Goal: Book appointment/travel/reservation

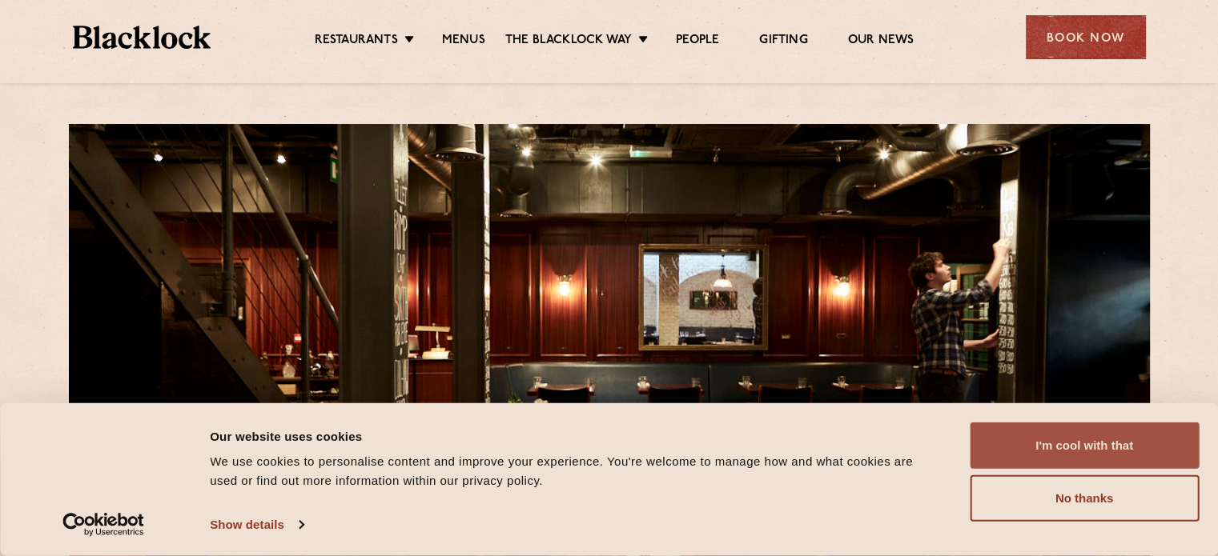
click at [1047, 445] on button "I'm cool with that" at bounding box center [1083, 446] width 229 height 46
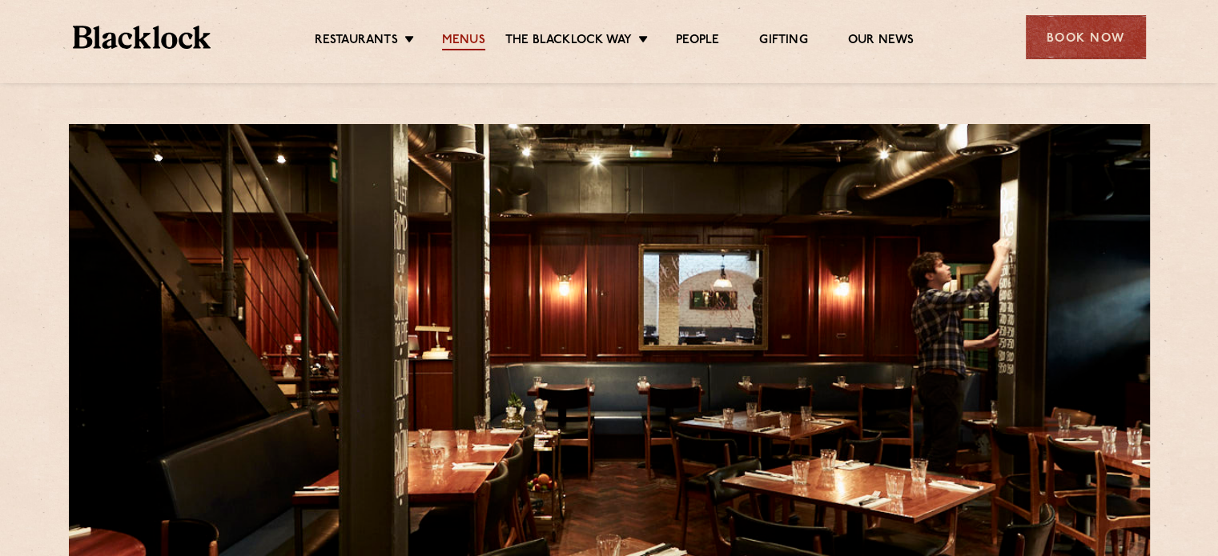
click at [468, 40] on link "Menus" at bounding box center [463, 42] width 43 height 18
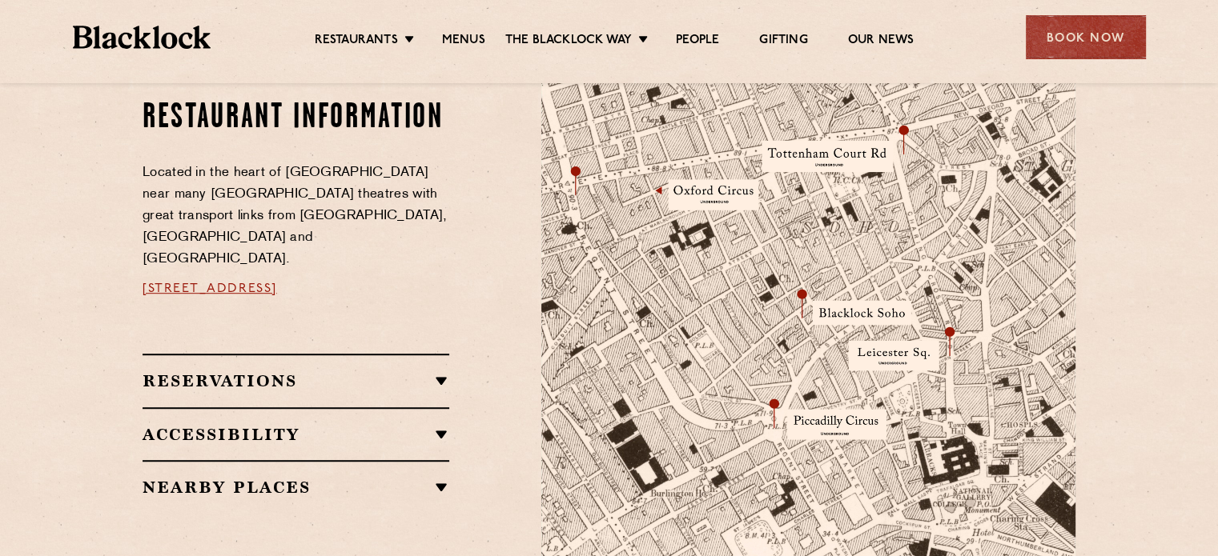
scroll to position [1056, 0]
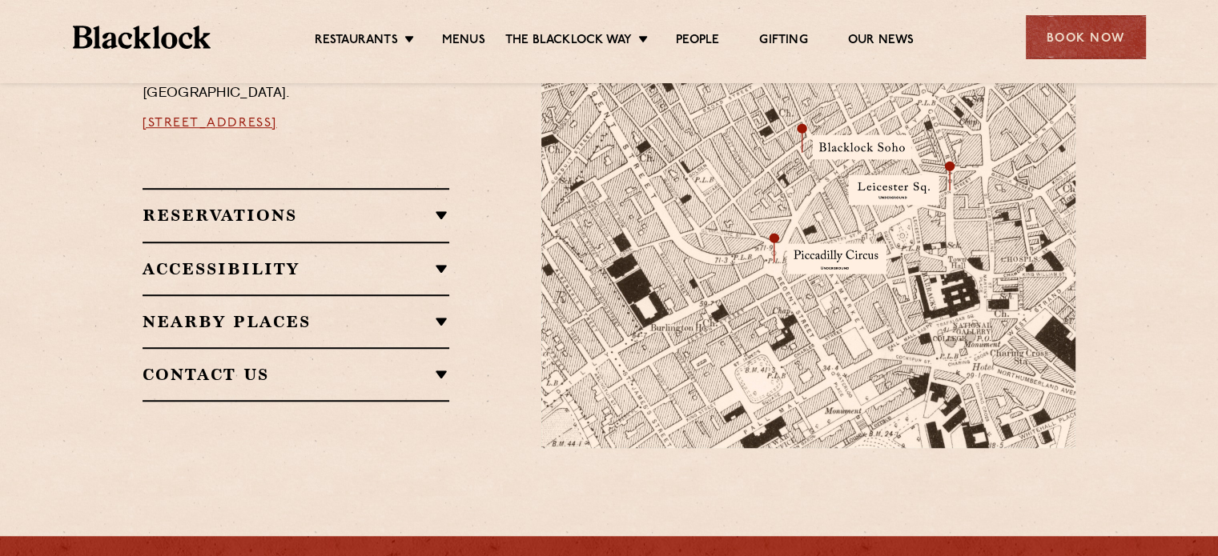
drag, startPoint x: 402, startPoint y: 195, endPoint x: 331, endPoint y: 185, distance: 72.0
drag, startPoint x: 331, startPoint y: 185, endPoint x: 264, endPoint y: 197, distance: 67.5
click at [264, 206] on h2 "Reservations" at bounding box center [295, 215] width 307 height 19
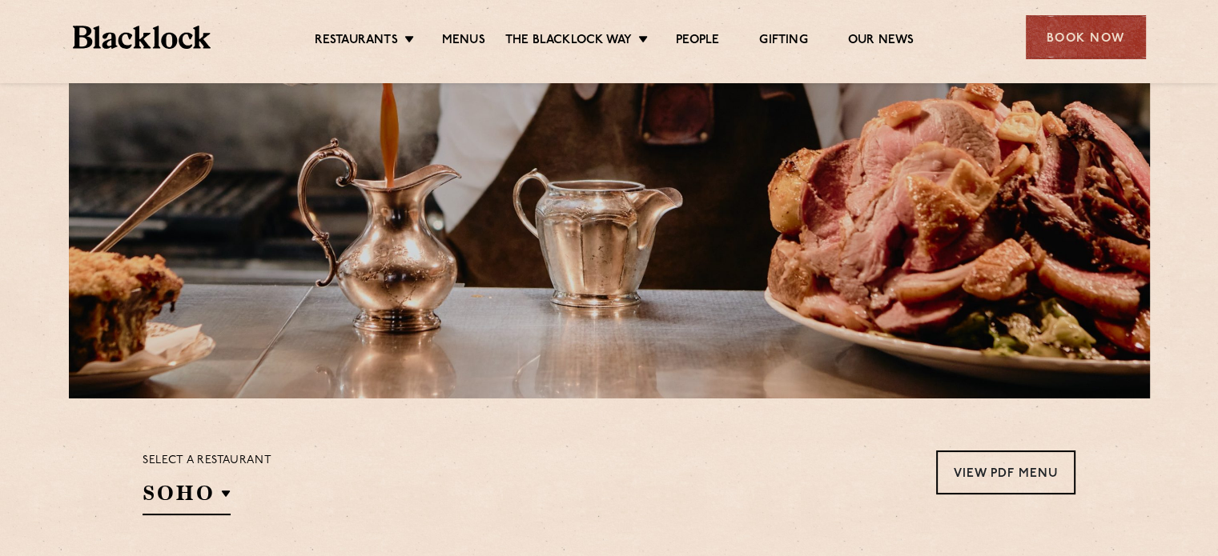
scroll to position [434, 0]
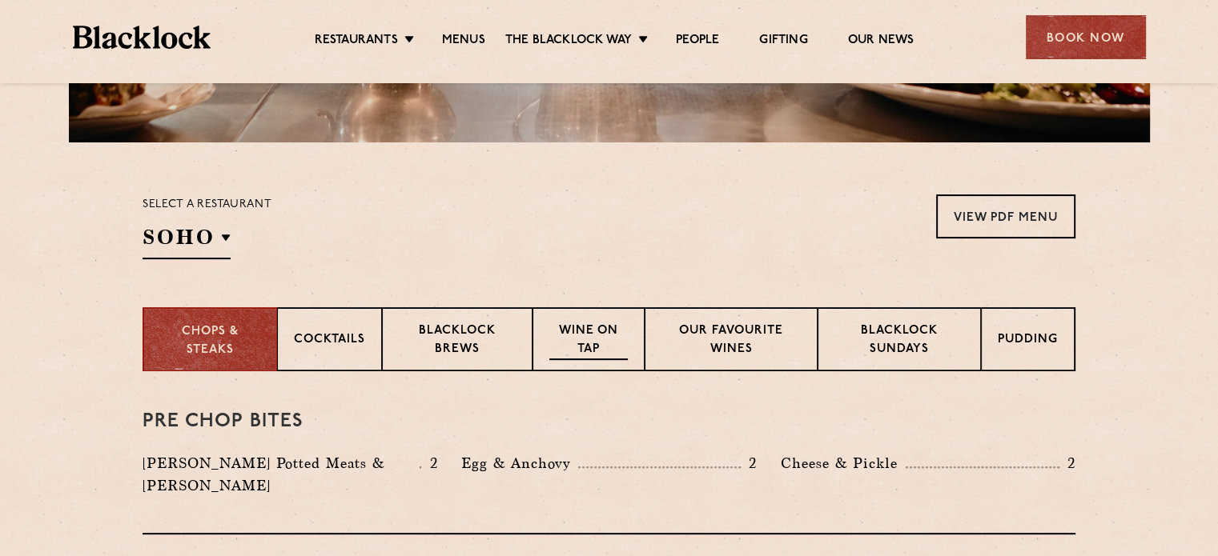
click at [588, 327] on p "Wine on Tap" at bounding box center [588, 342] width 78 height 38
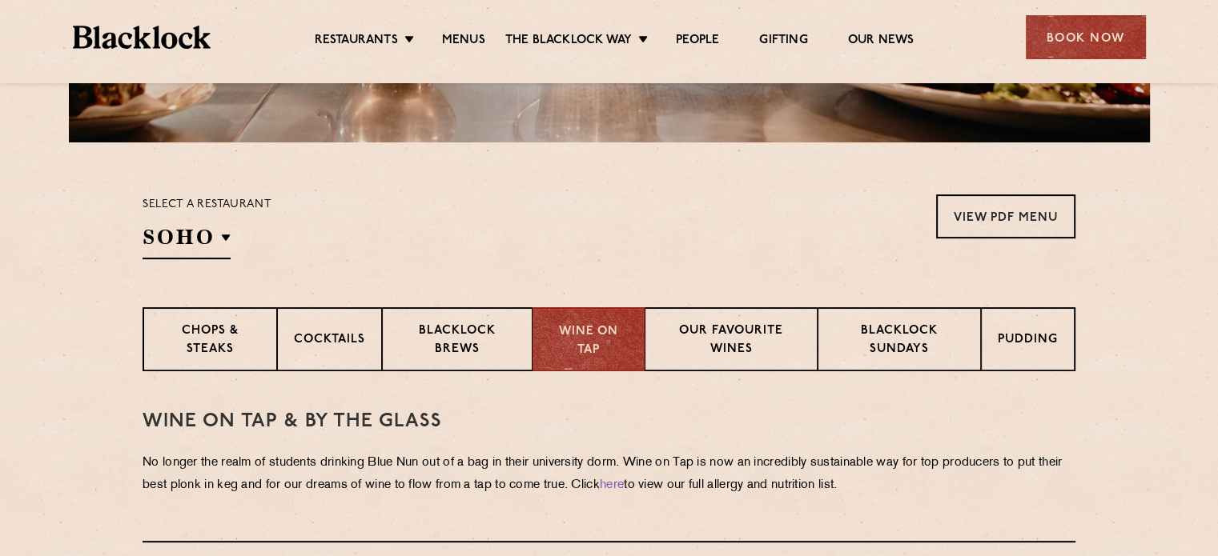
drag, startPoint x: 588, startPoint y: 327, endPoint x: 594, endPoint y: 445, distance: 118.7
click at [594, 445] on div "WINE on tap & by the glass No longer the realm of students drinking Blue Nun ou…" at bounding box center [608, 456] width 933 height 171
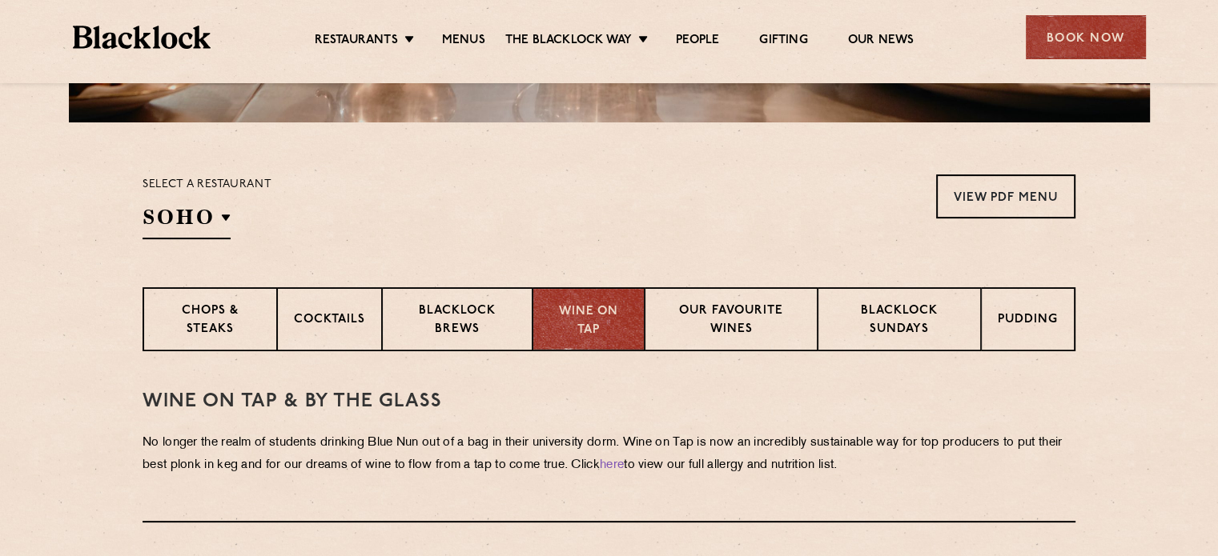
scroll to position [456, 0]
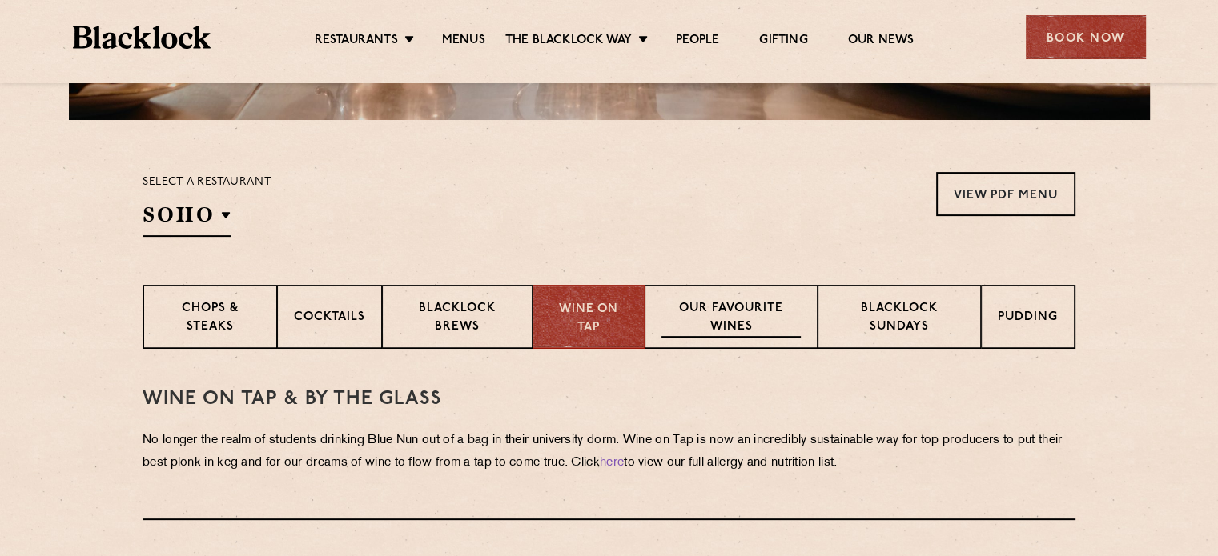
click at [686, 327] on p "Our favourite wines" at bounding box center [730, 319] width 138 height 38
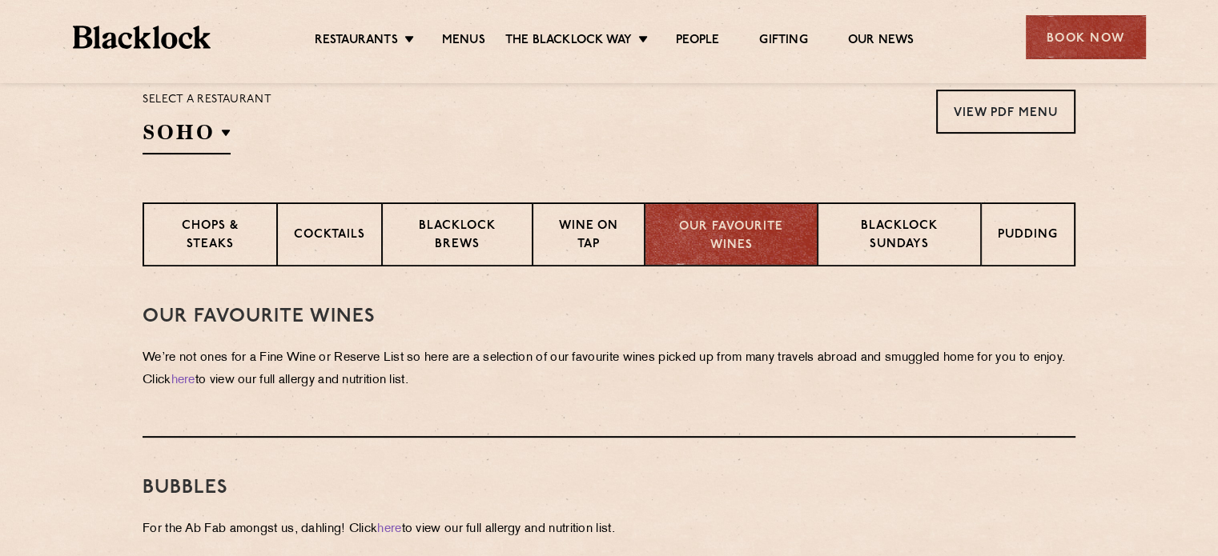
scroll to position [518, 0]
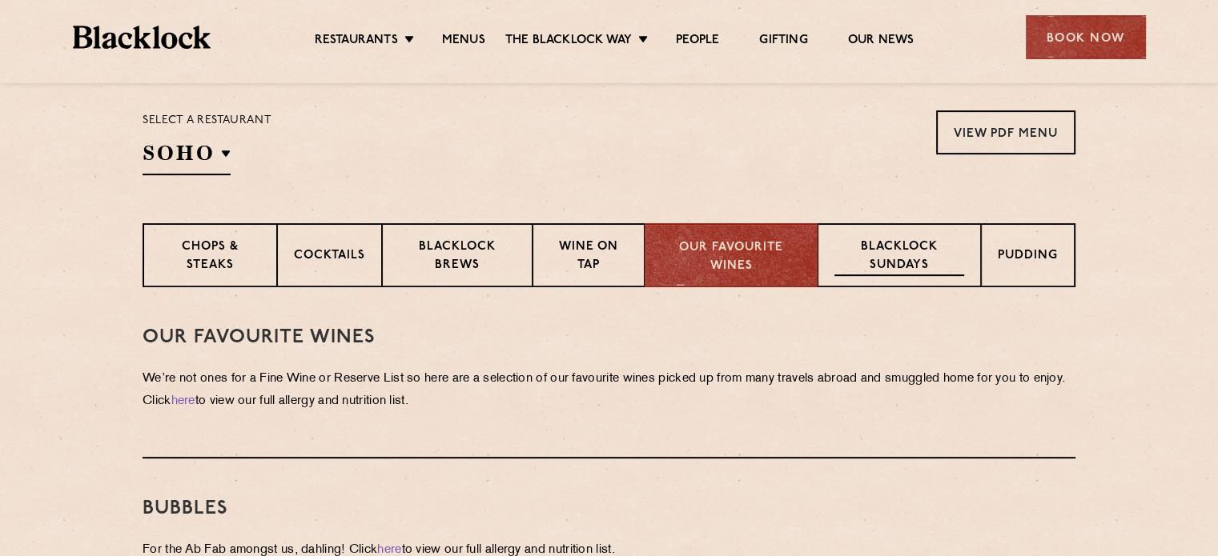
click at [951, 255] on p "Blacklock Sundays" at bounding box center [899, 258] width 130 height 38
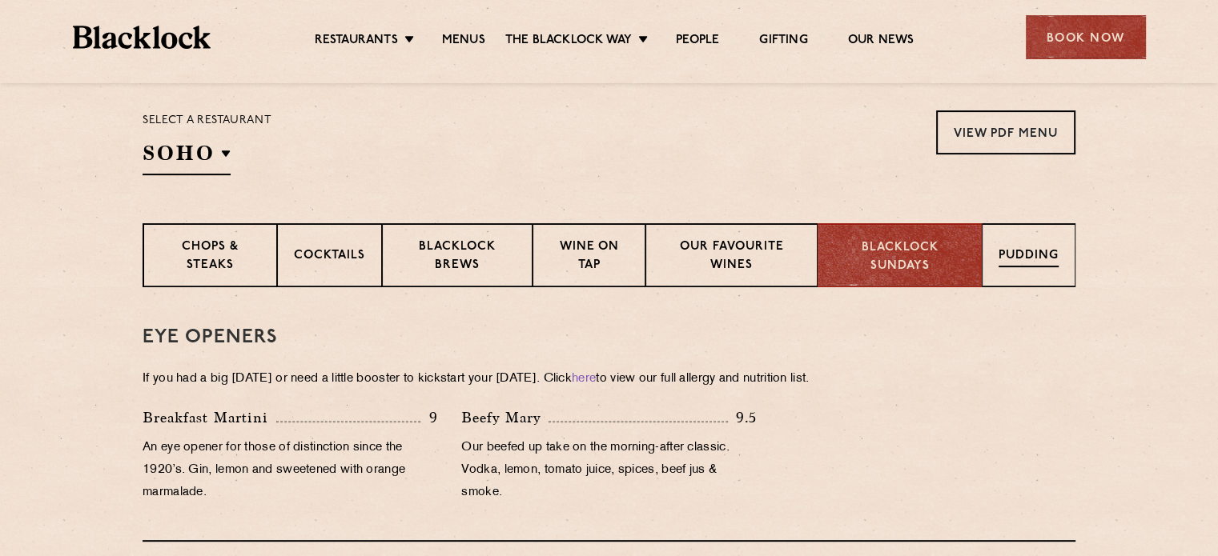
click at [1037, 261] on p "Pudding" at bounding box center [1028, 257] width 60 height 20
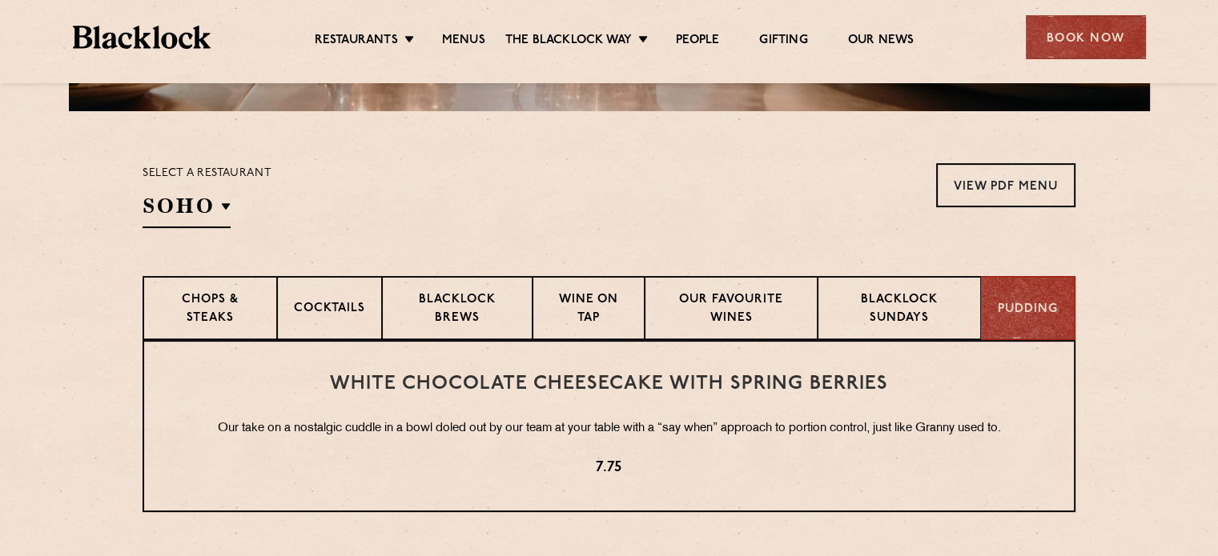
scroll to position [464, 0]
click at [270, 307] on div "Chops & Steaks" at bounding box center [209, 309] width 134 height 64
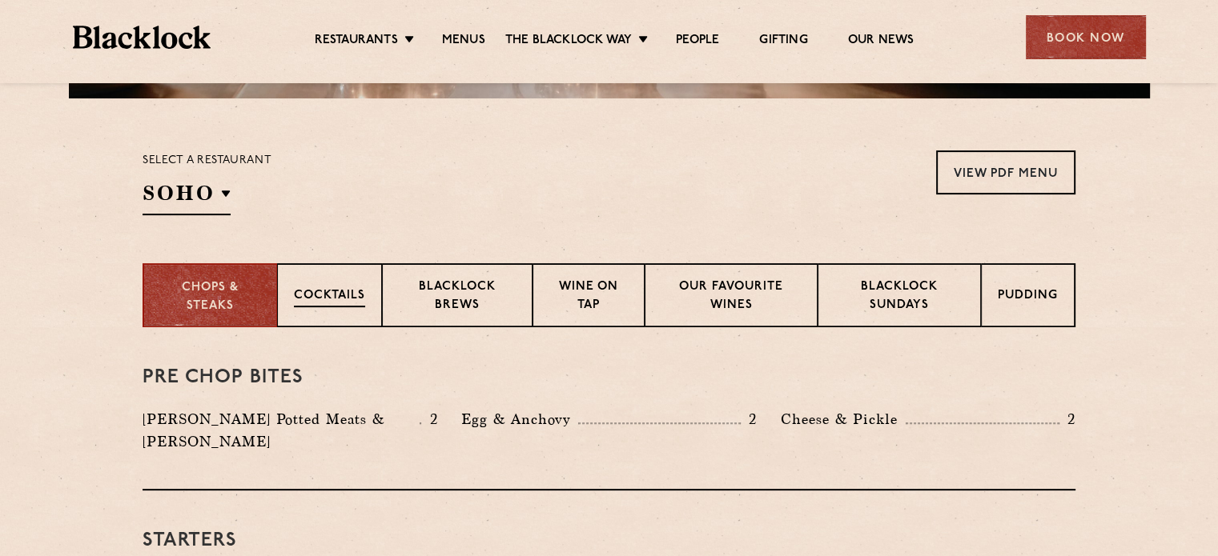
scroll to position [477, 0]
click at [233, 204] on div "Select a restaurant SOHO Soho Birmingham City Shoreditch Covent Garden Canary W…" at bounding box center [206, 183] width 129 height 65
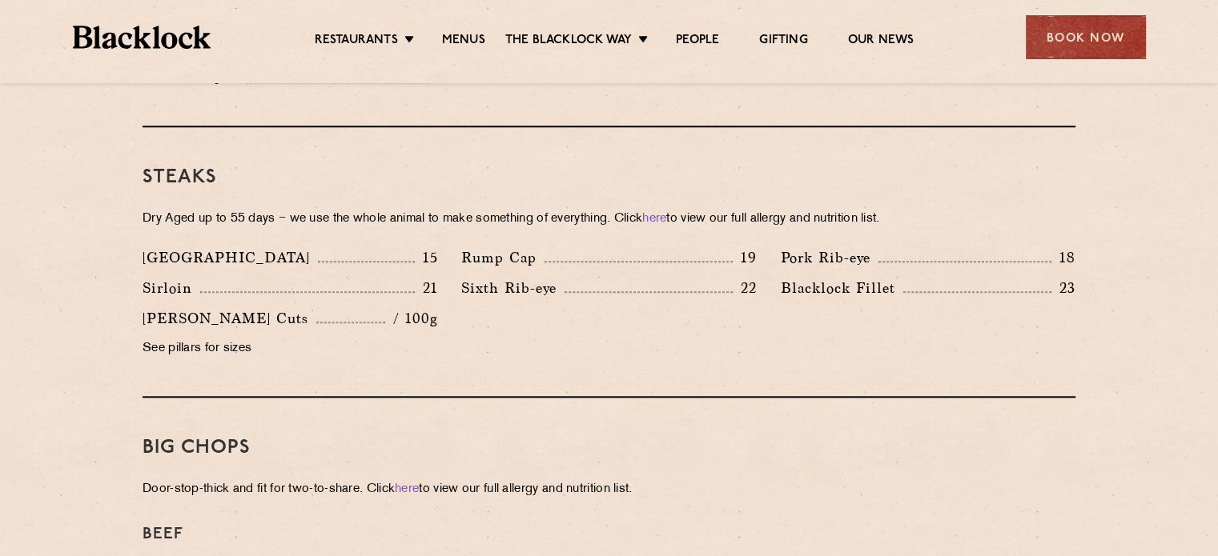
scroll to position [1446, 0]
click at [211, 339] on p "See pillars for sizes" at bounding box center [289, 350] width 295 height 22
click at [202, 339] on p "See pillars for sizes" at bounding box center [289, 350] width 295 height 22
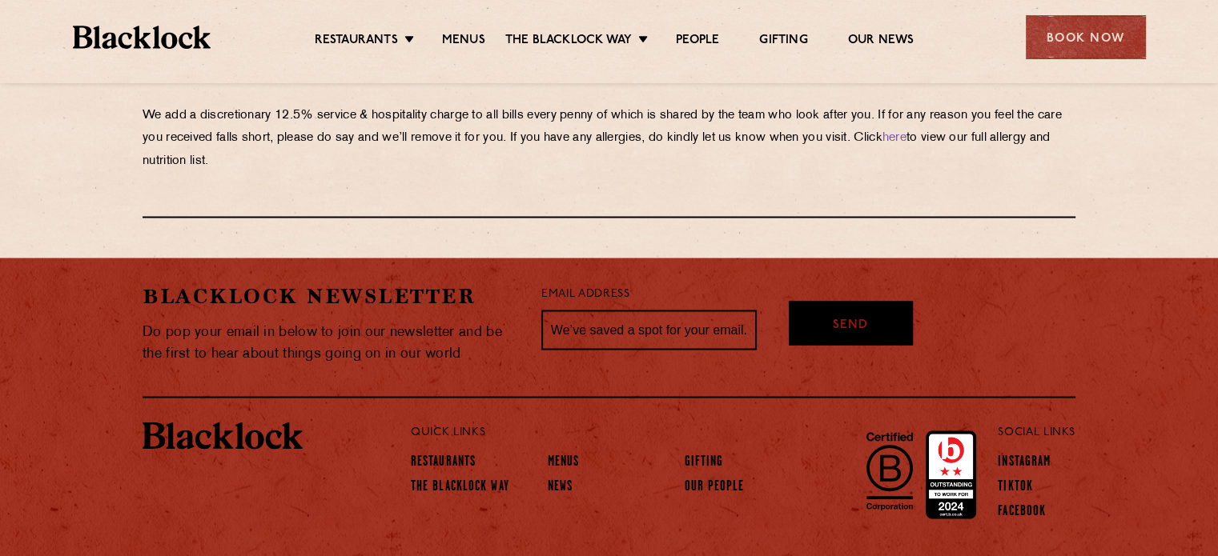
scroll to position [2891, 0]
